Goal: Information Seeking & Learning: Find specific fact

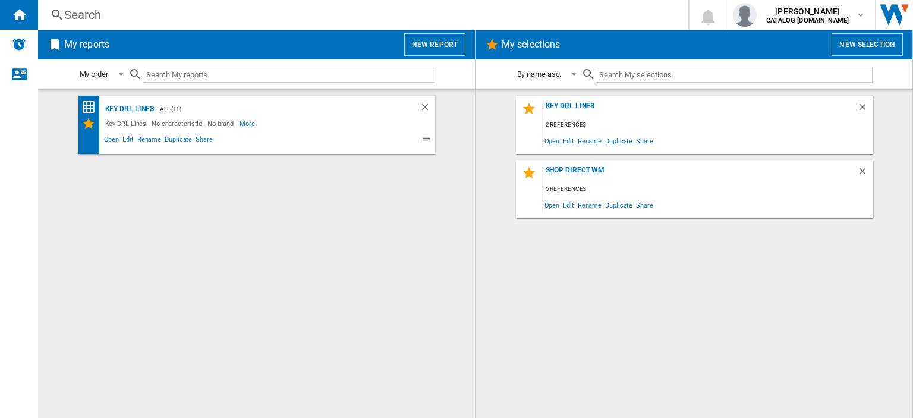
click at [84, 18] on div "Search" at bounding box center [360, 15] width 593 height 17
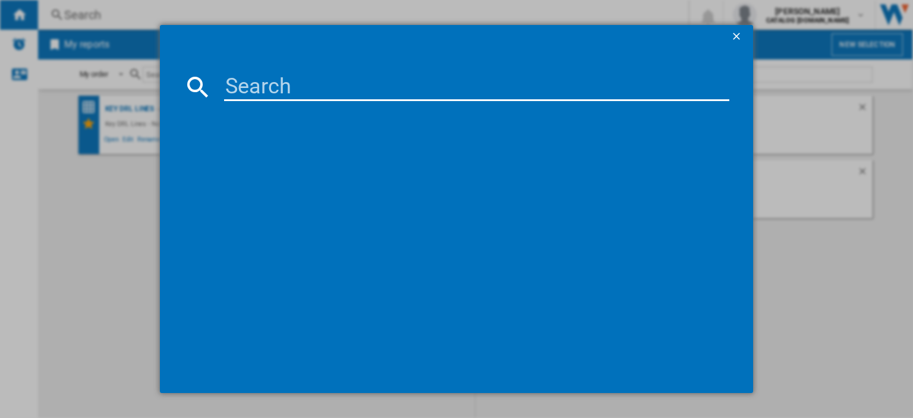
paste input "CFG4582DW_WH"
type input "CFG4582DW"
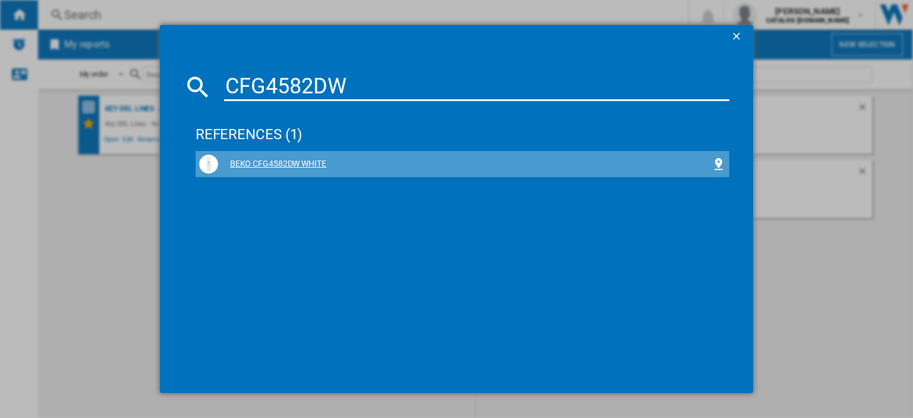
click at [259, 164] on div "BEKO CFG4582DW WHITE" at bounding box center [464, 164] width 493 height 12
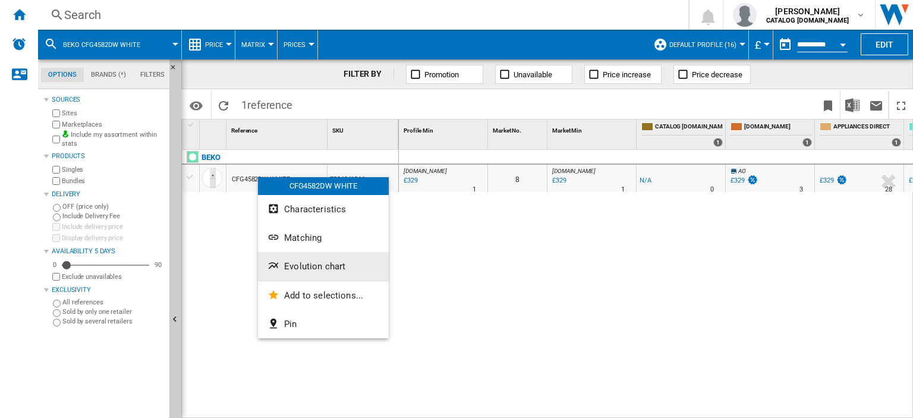
click at [307, 265] on span "Evolution chart" at bounding box center [314, 266] width 61 height 11
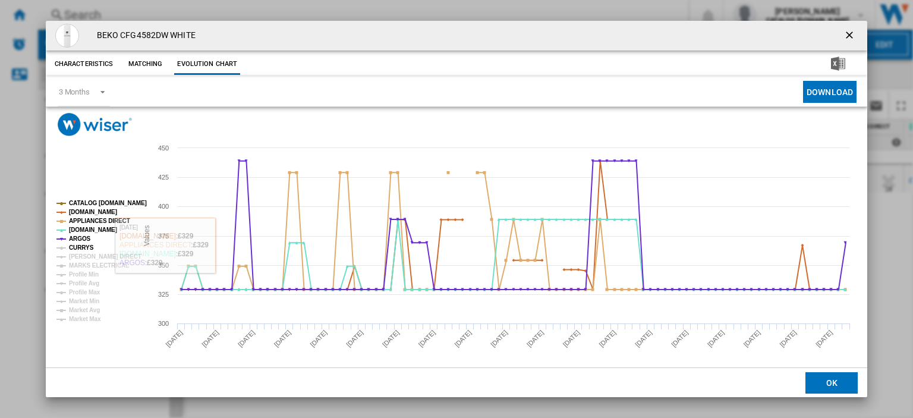
click at [86, 248] on tspan "CURRYS" at bounding box center [81, 247] width 25 height 7
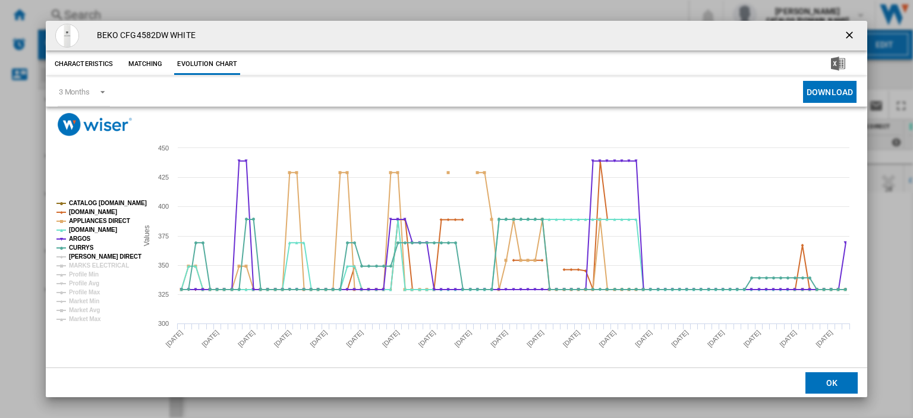
click at [85, 253] on tspan "[PERSON_NAME] DIRECT" at bounding box center [105, 256] width 73 height 7
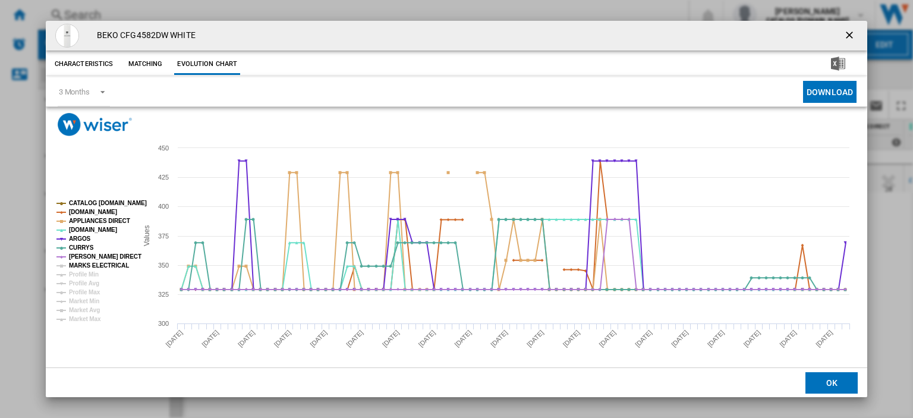
click at [90, 263] on tspan "MARKS ELECTRICAL" at bounding box center [99, 265] width 60 height 7
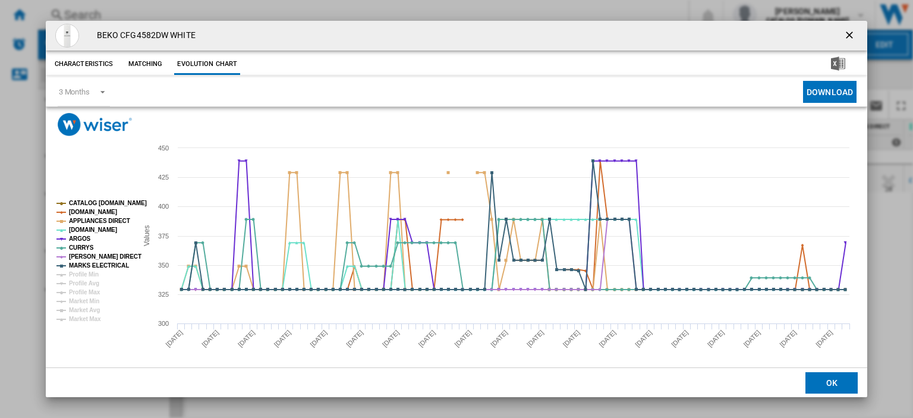
click at [844, 34] on ng-md-icon "getI18NText('BUTTONS.CLOSE_DIALOG')" at bounding box center [851, 36] width 14 height 14
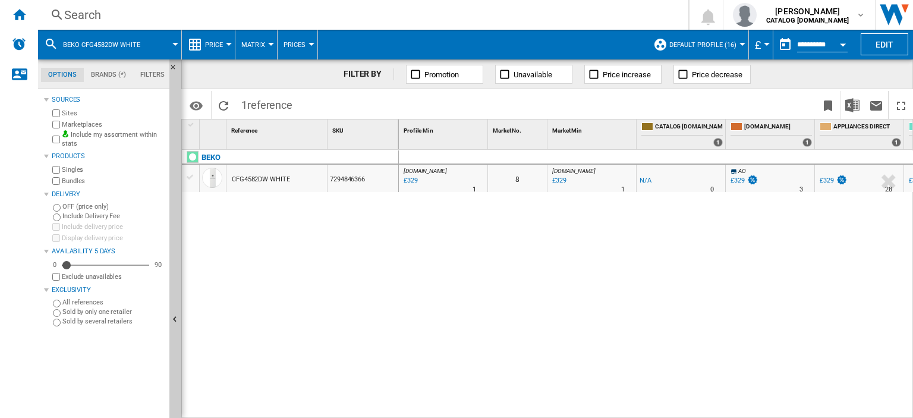
click at [824, 180] on div "£329" at bounding box center [827, 181] width 14 height 8
click at [408, 180] on div "£329" at bounding box center [410, 181] width 16 height 12
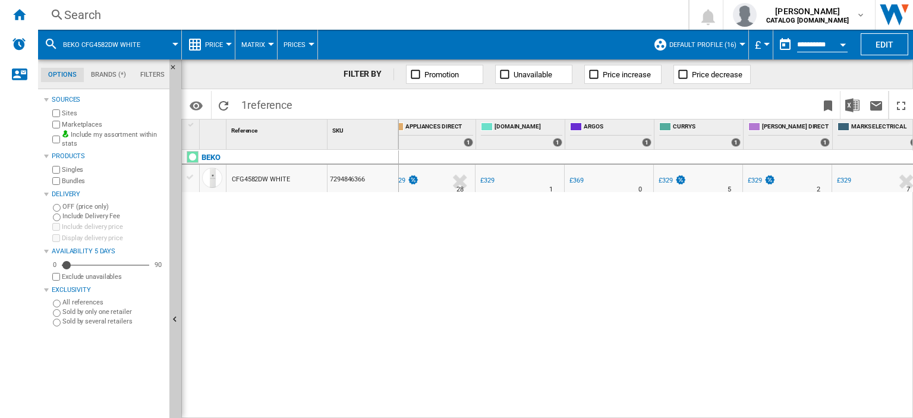
scroll to position [0, 429]
click at [841, 180] on div "£329" at bounding box center [844, 181] width 14 height 8
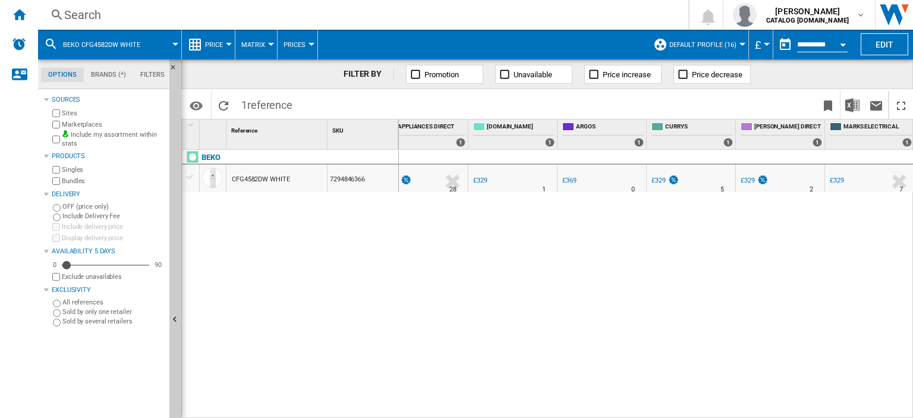
click at [839, 183] on div "£329" at bounding box center [837, 181] width 14 height 8
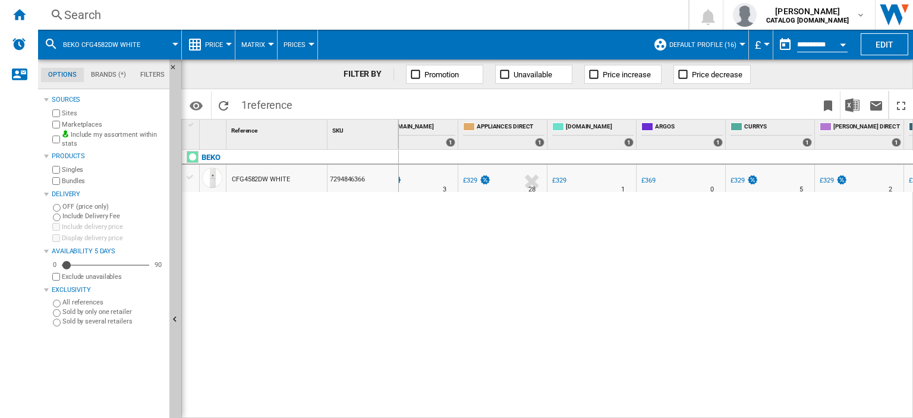
scroll to position [0, 268]
click at [556, 180] on div "£329" at bounding box center [559, 181] width 14 height 8
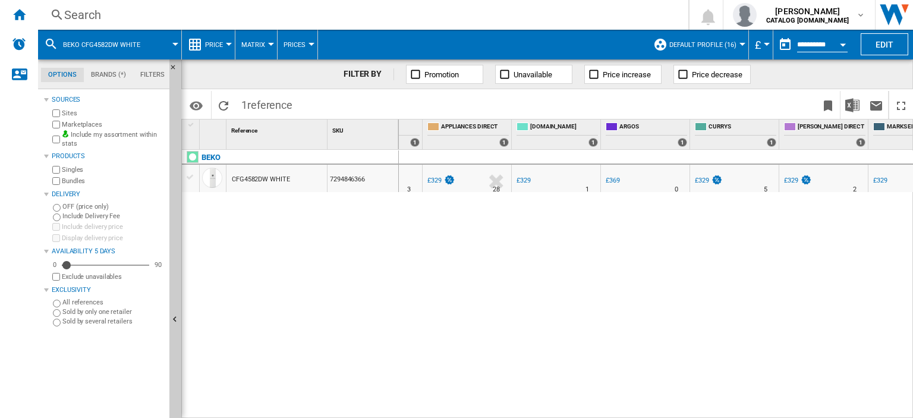
scroll to position [0, 436]
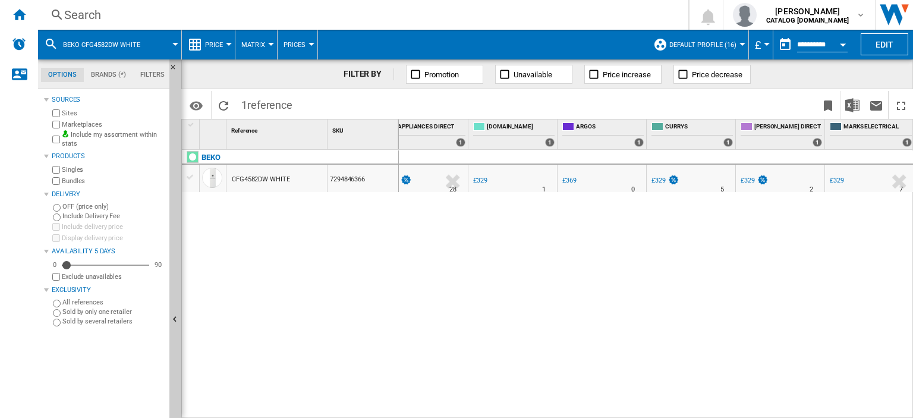
click at [748, 175] on div "£329" at bounding box center [754, 181] width 30 height 12
click at [85, 11] on div "Search" at bounding box center [360, 15] width 593 height 17
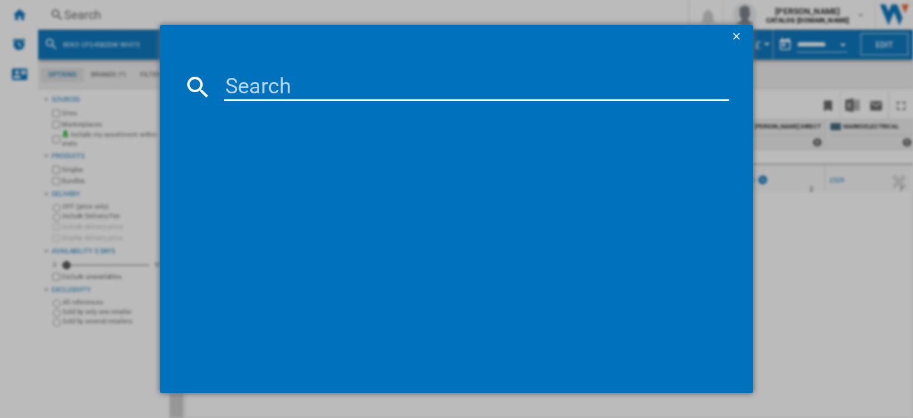
paste input "CFG4582S"
type input "CFG4582S"
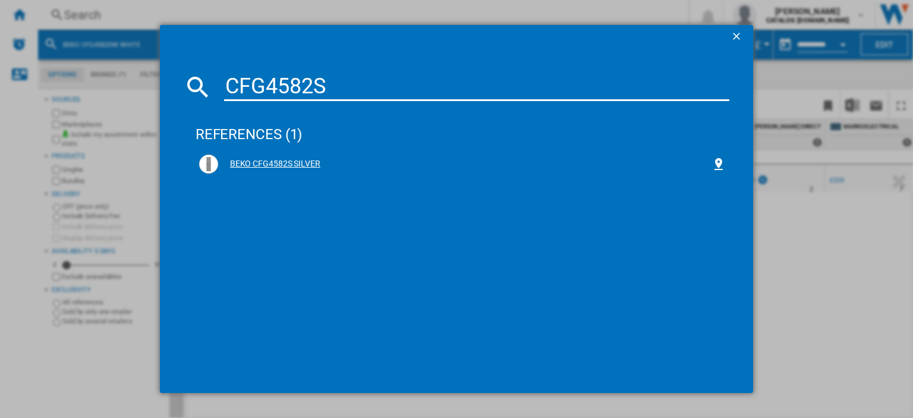
click at [252, 163] on div "BEKO CFG4582S SILVER" at bounding box center [464, 164] width 493 height 12
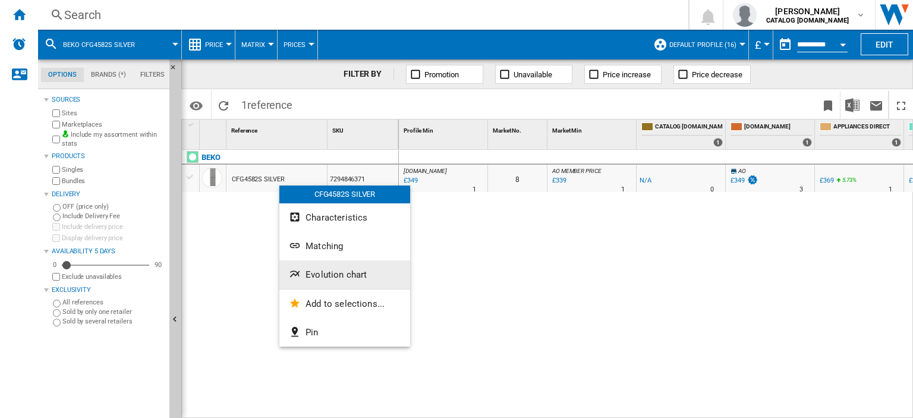
click at [321, 278] on span "Evolution chart" at bounding box center [336, 274] width 61 height 11
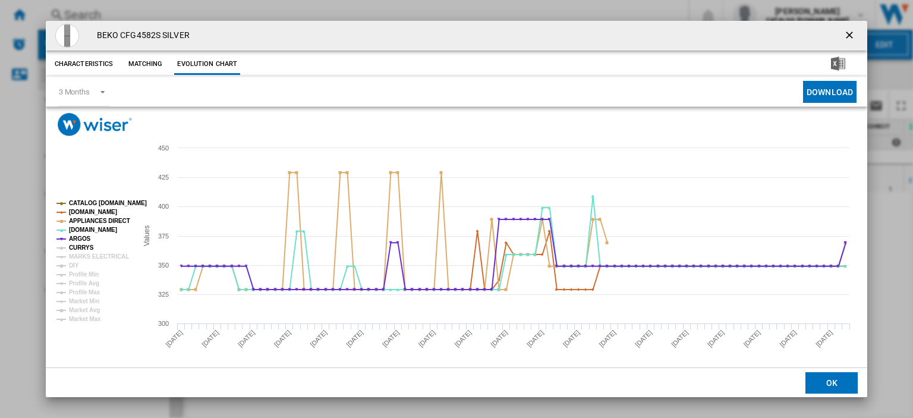
click at [80, 248] on tspan "CURRYS" at bounding box center [81, 247] width 25 height 7
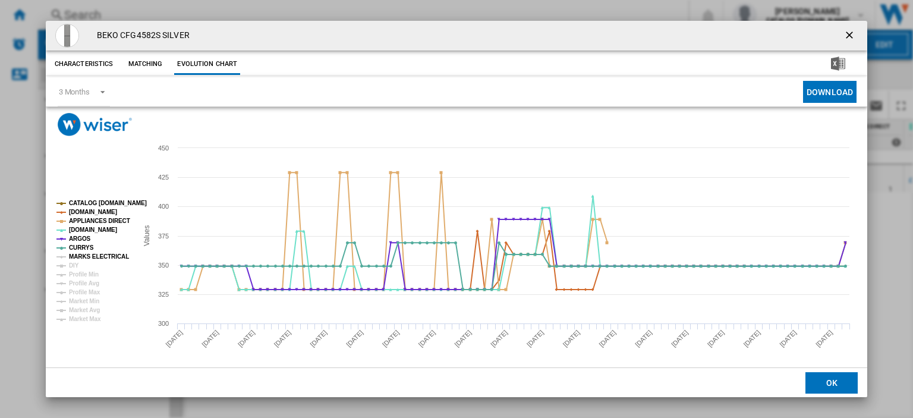
click at [83, 256] on tspan "MARKS ELECTRICAL" at bounding box center [99, 256] width 60 height 7
click at [76, 266] on tspan "DIY" at bounding box center [74, 265] width 10 height 7
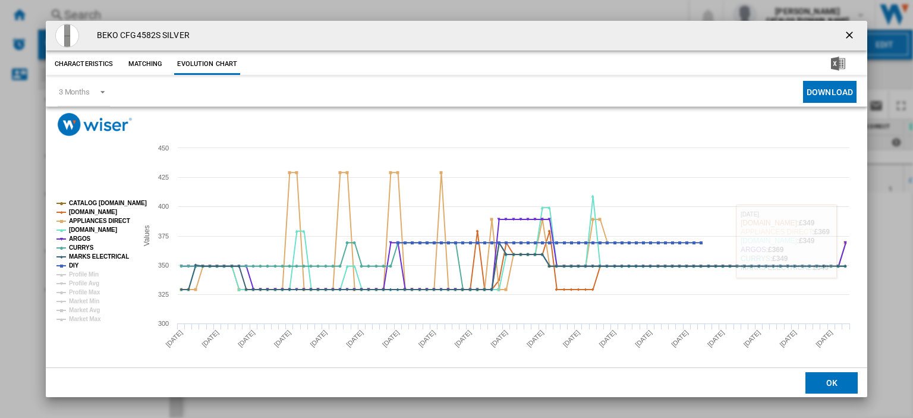
click at [844, 35] on ng-md-icon "getI18NText('BUTTONS.CLOSE_DIALOG')" at bounding box center [851, 36] width 14 height 14
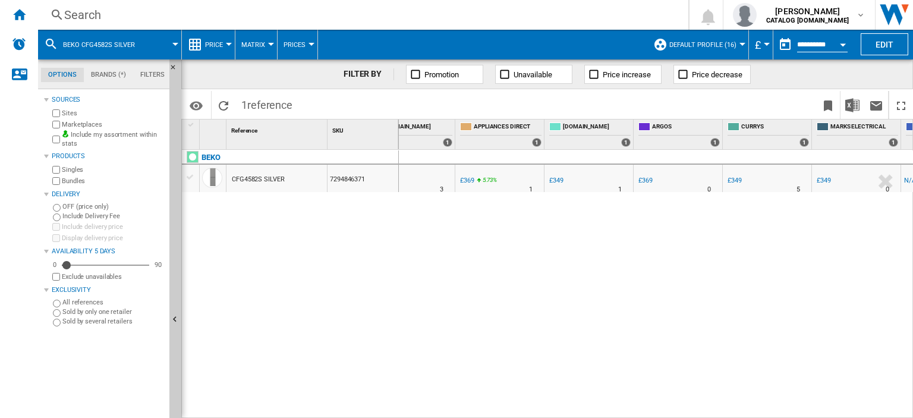
scroll to position [0, 411]
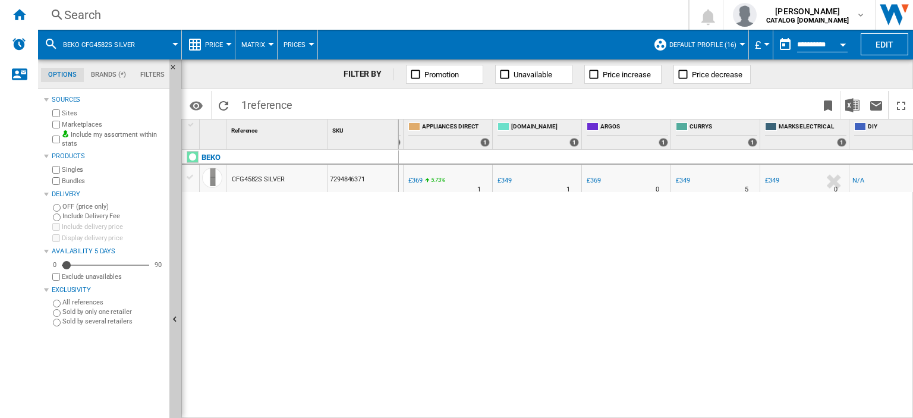
click at [499, 181] on div "£349" at bounding box center [505, 181] width 14 height 8
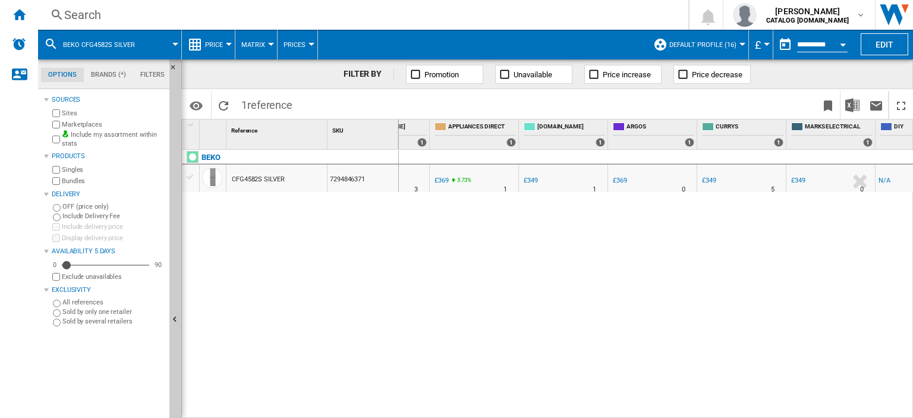
scroll to position [0, 414]
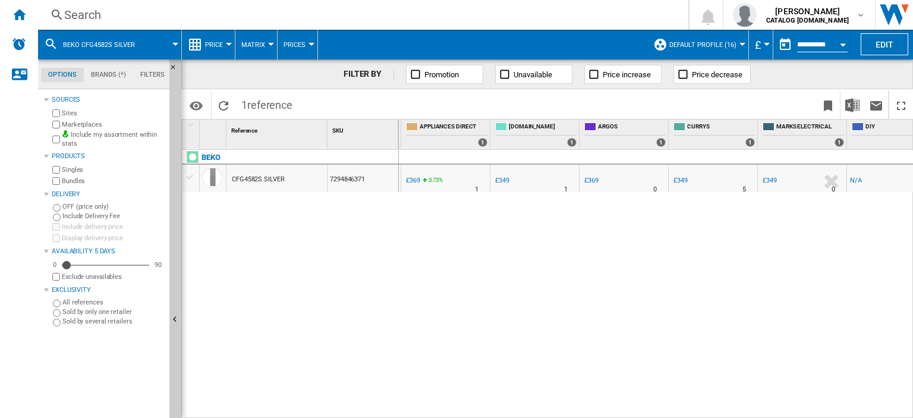
click at [682, 177] on div "£349" at bounding box center [681, 181] width 14 height 8
click at [772, 180] on div "£349" at bounding box center [770, 181] width 14 height 8
